Goal: Task Accomplishment & Management: Manage account settings

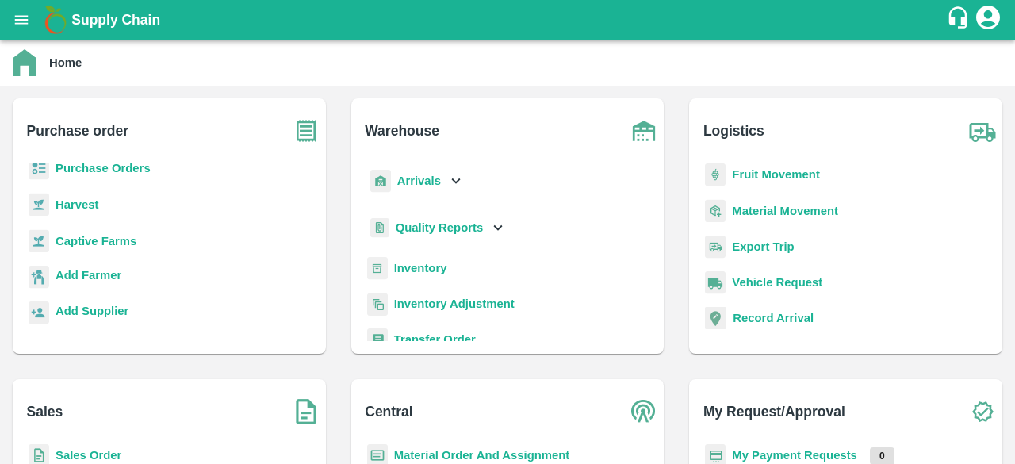
scroll to position [9, 0]
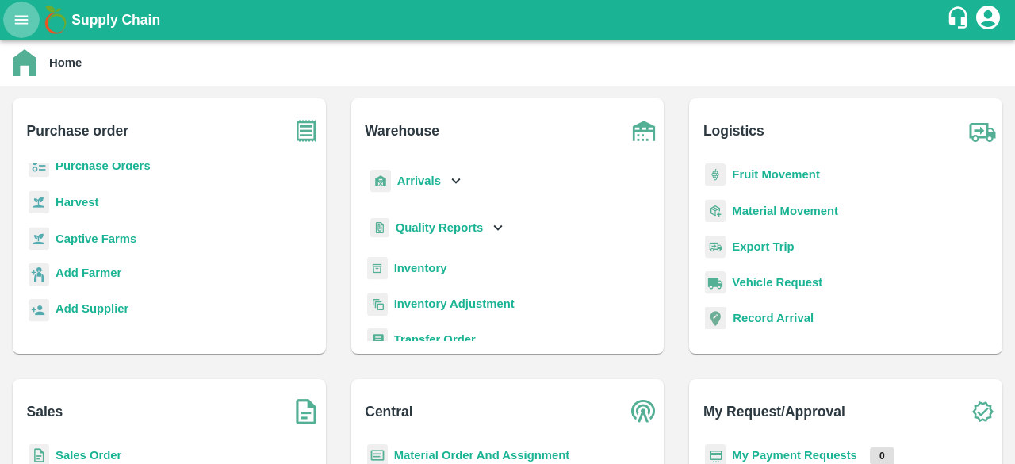
click at [13, 21] on icon "open drawer" at bounding box center [21, 19] width 17 height 17
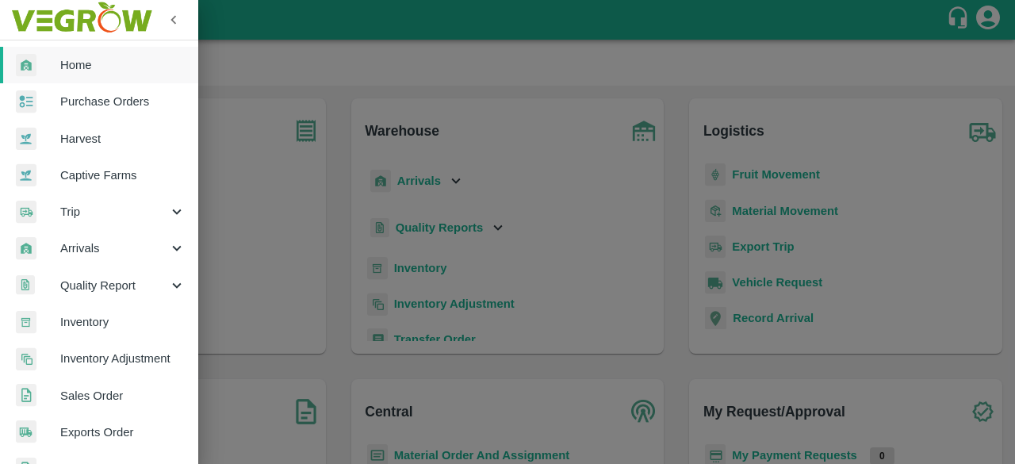
scroll to position [79, 0]
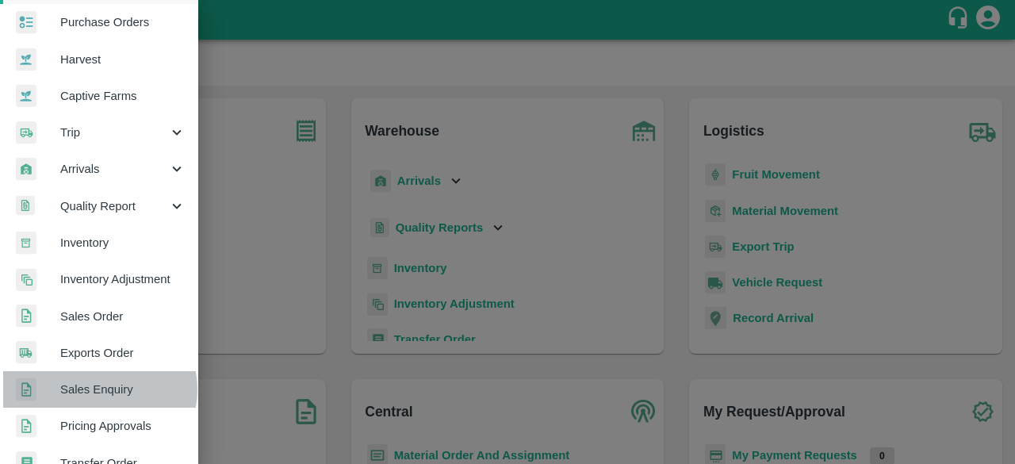
click at [97, 389] on span "Sales Enquiry" at bounding box center [122, 388] width 125 height 17
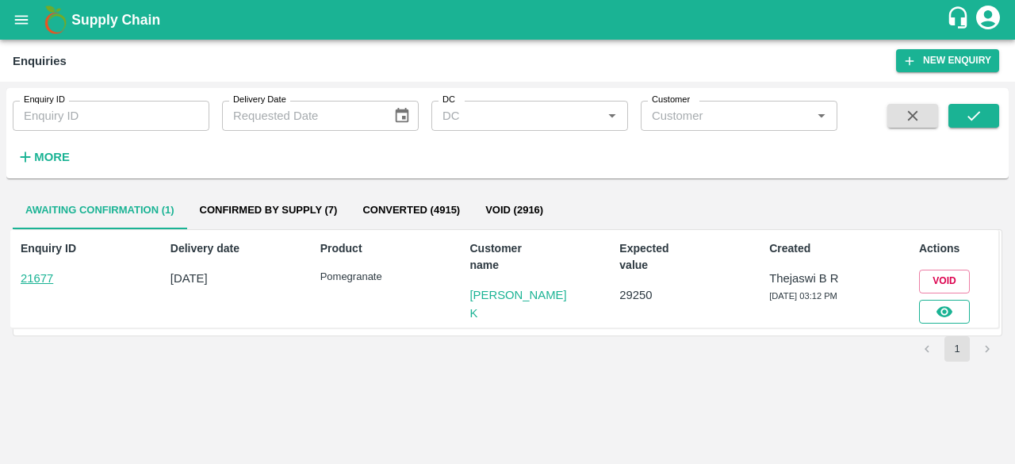
click at [948, 307] on icon "button" at bounding box center [944, 311] width 16 height 11
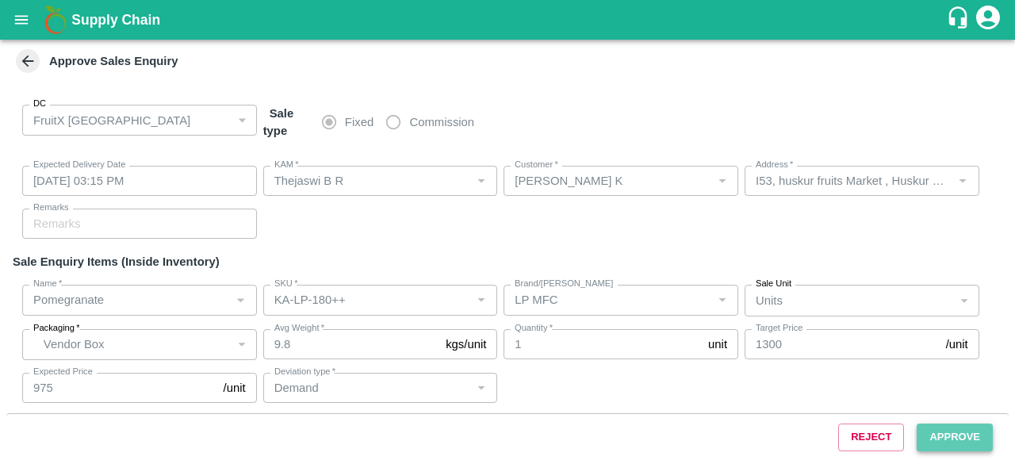
click at [970, 437] on button "Approve" at bounding box center [954, 437] width 76 height 28
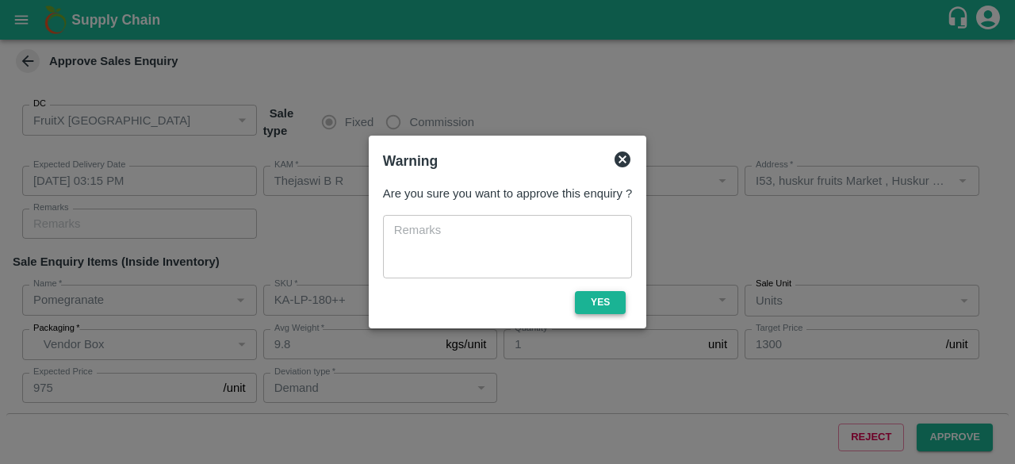
click at [600, 299] on button "Yes" at bounding box center [600, 302] width 51 height 23
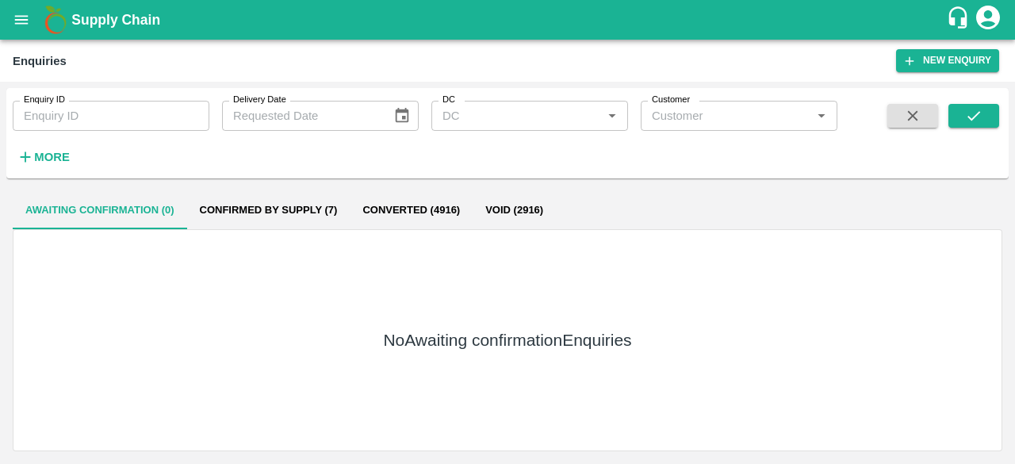
click at [297, 201] on button "Confirmed by supply (7)" at bounding box center [268, 210] width 163 height 38
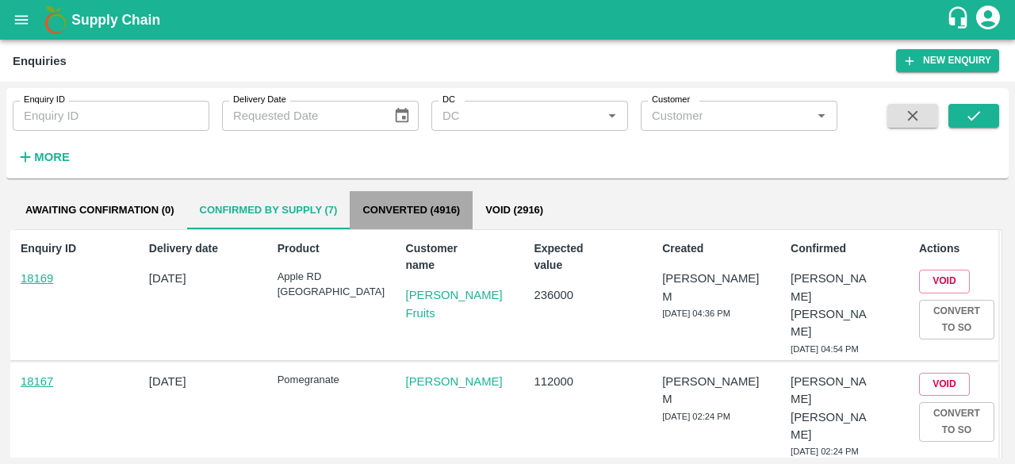
click at [385, 212] on button "Converted (4916)" at bounding box center [411, 210] width 123 height 38
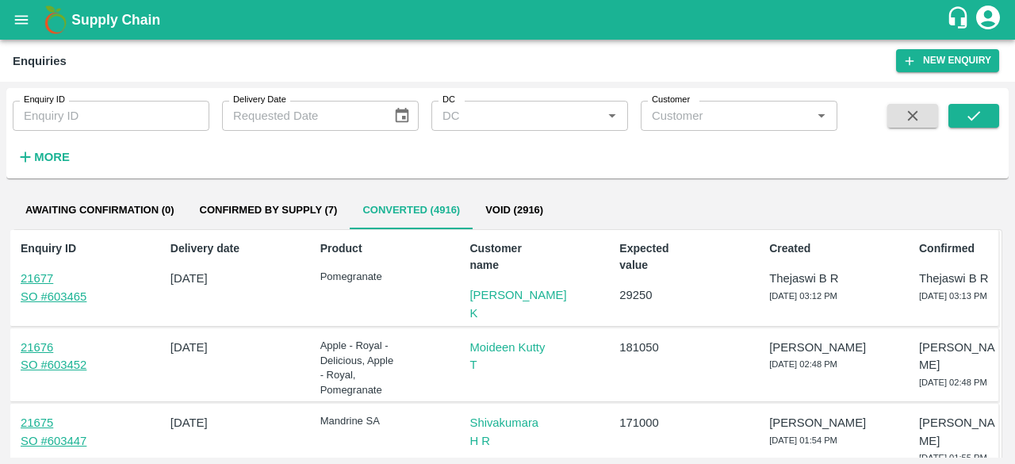
click at [923, 292] on span "[DATE] 03:13 PM" at bounding box center [953, 296] width 68 height 10
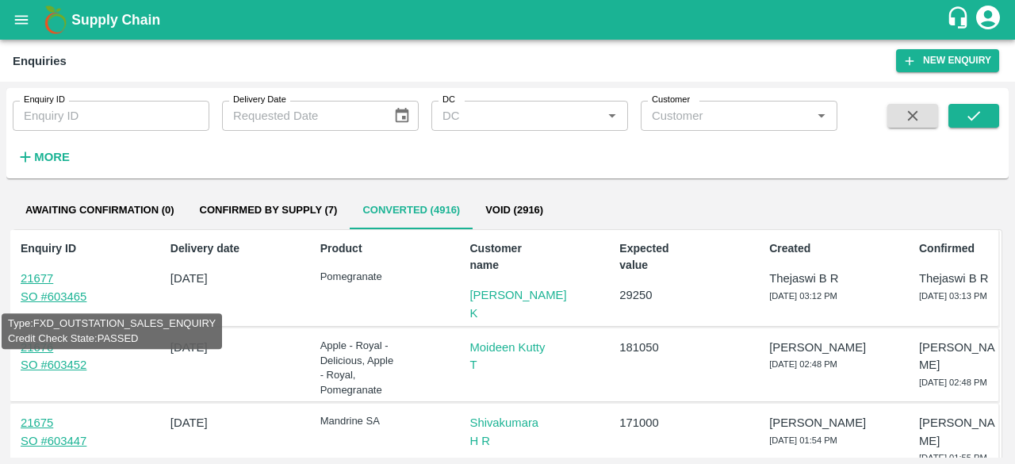
click at [41, 275] on link "21677" at bounding box center [37, 278] width 32 height 13
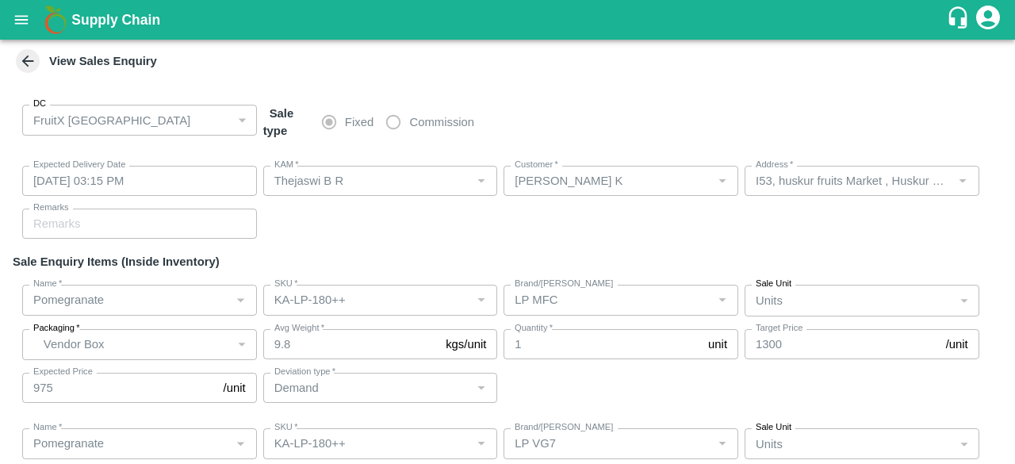
click at [29, 58] on icon at bounding box center [27, 60] width 17 height 17
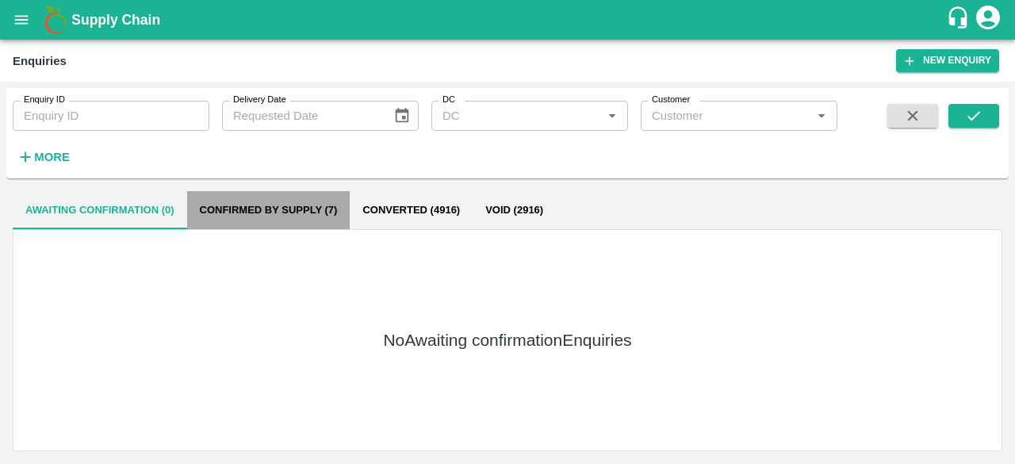
click at [282, 207] on button "Confirmed by supply (7)" at bounding box center [268, 210] width 163 height 38
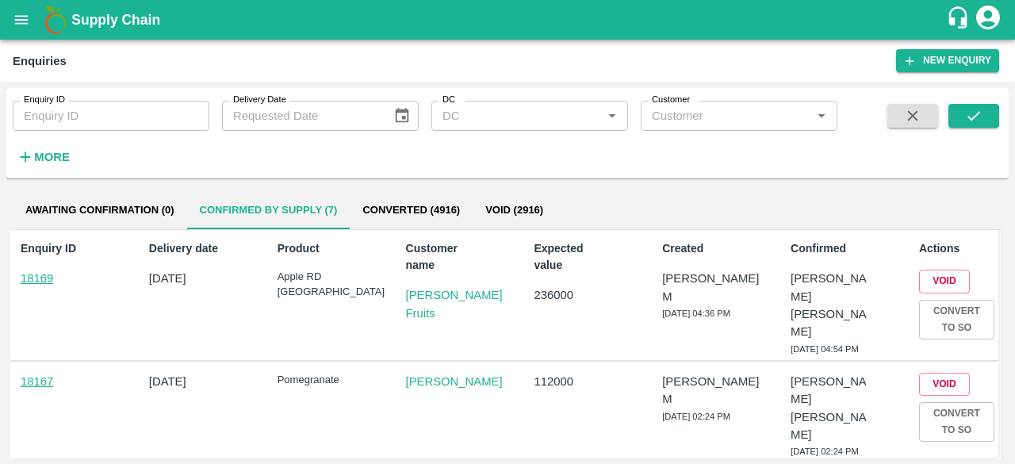
click at [406, 212] on button "Converted (4916)" at bounding box center [411, 210] width 123 height 38
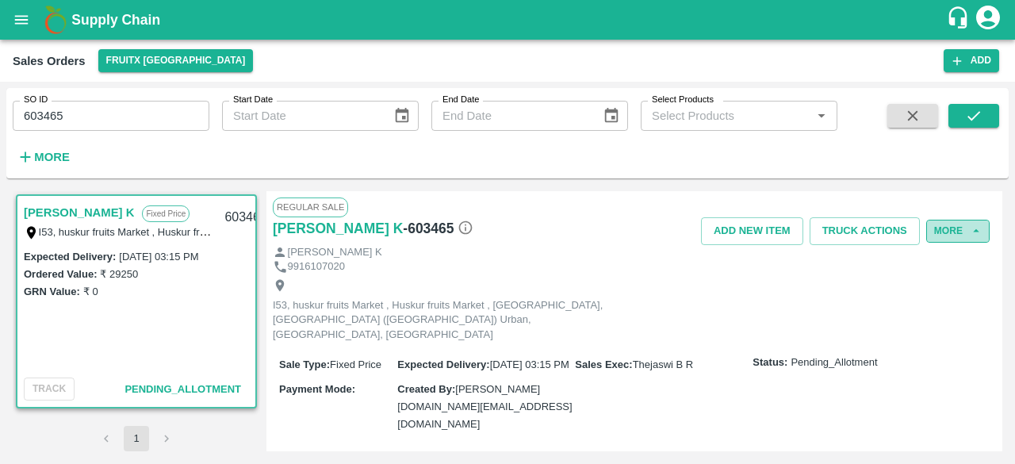
click at [962, 227] on button "More" at bounding box center [957, 231] width 63 height 23
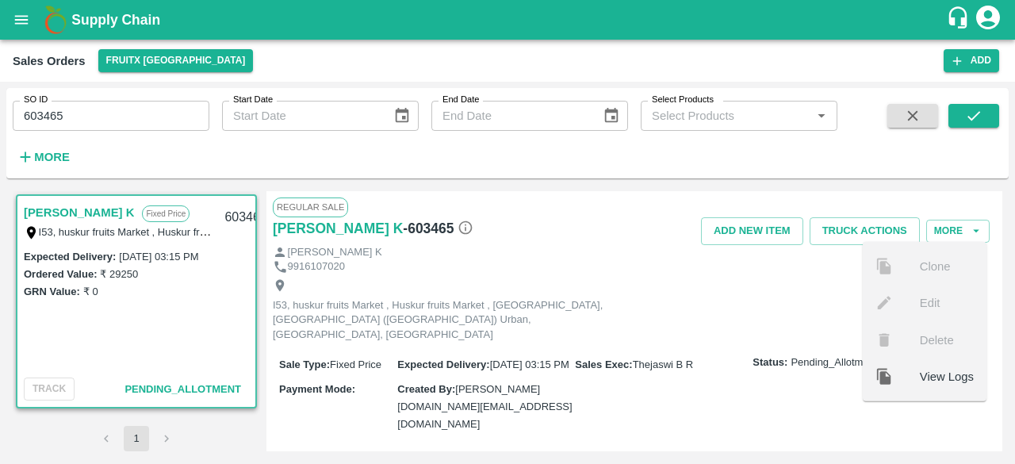
click at [742, 356] on div "Sales Exec : Thejaswi B R" at bounding box center [664, 363] width 178 height 17
